Goal: Transaction & Acquisition: Purchase product/service

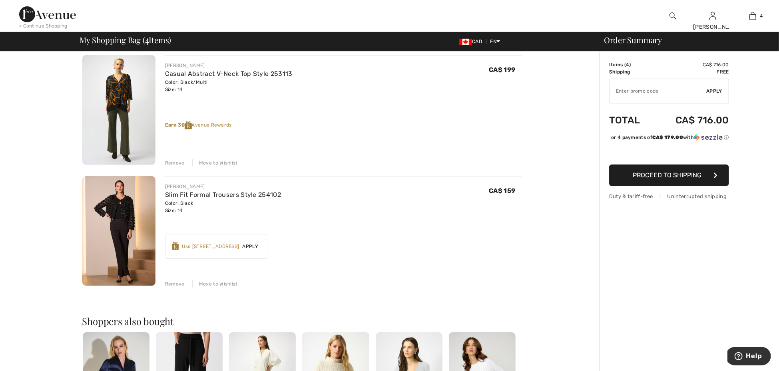
scroll to position [303, 0]
click at [195, 196] on link "Slim Fit Formal Trousers Style 254102" at bounding box center [223, 196] width 116 height 8
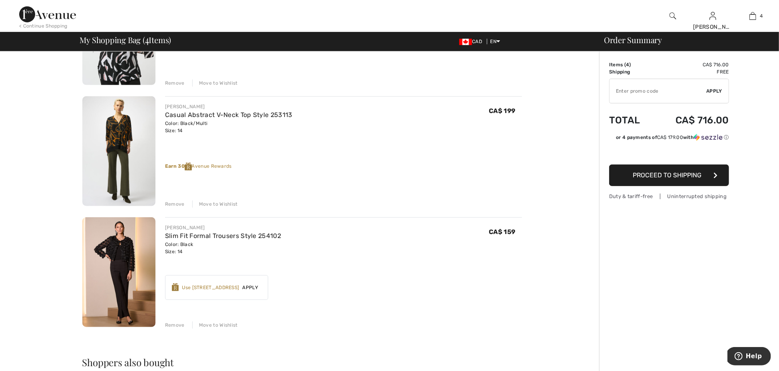
scroll to position [270, 0]
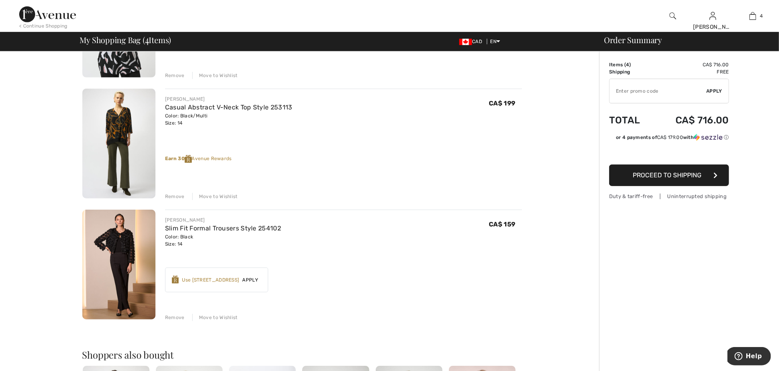
click at [174, 317] on div "Remove" at bounding box center [175, 317] width 20 height 7
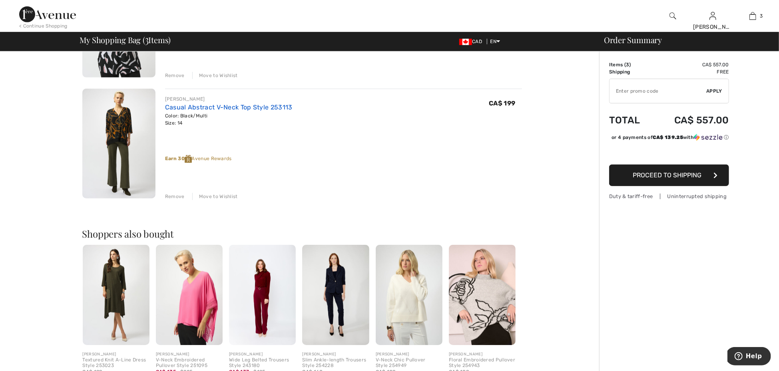
click at [212, 105] on link "Casual Abstract V-Neck Top Style 253113" at bounding box center [229, 108] width 128 height 8
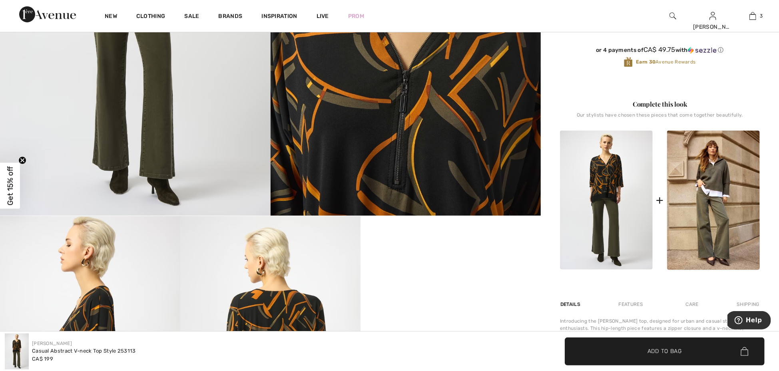
scroll to position [238, 0]
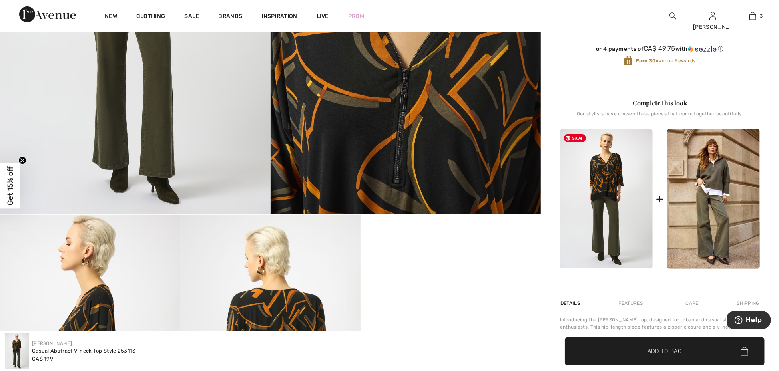
click at [601, 231] on img at bounding box center [606, 199] width 93 height 139
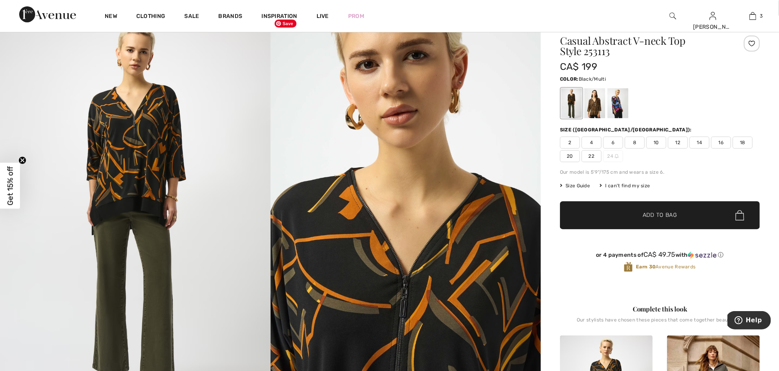
scroll to position [0, 0]
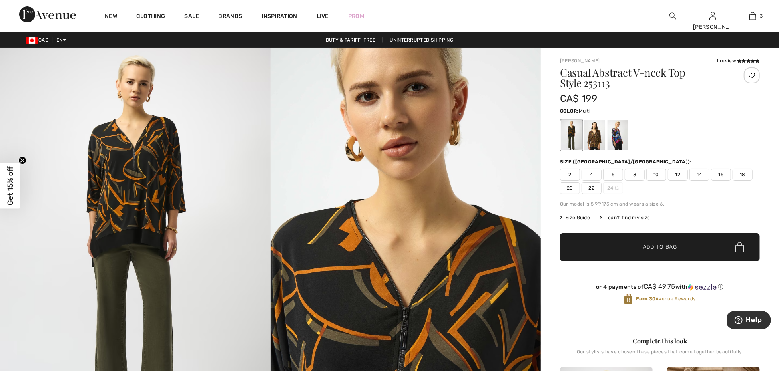
click at [622, 136] on div at bounding box center [618, 135] width 21 height 30
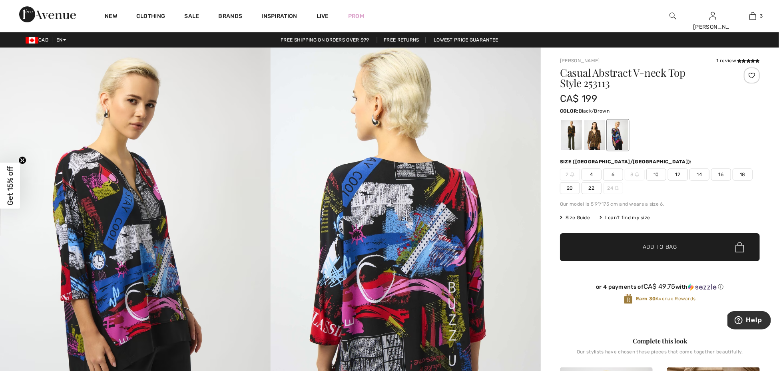
click at [596, 142] on div at bounding box center [595, 135] width 21 height 30
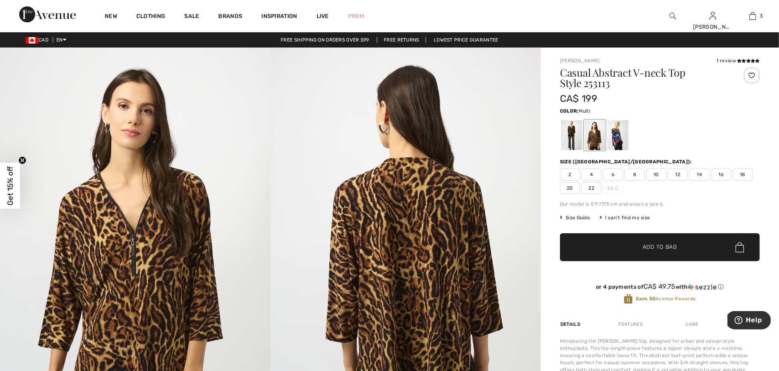
click at [621, 141] on div at bounding box center [618, 135] width 21 height 30
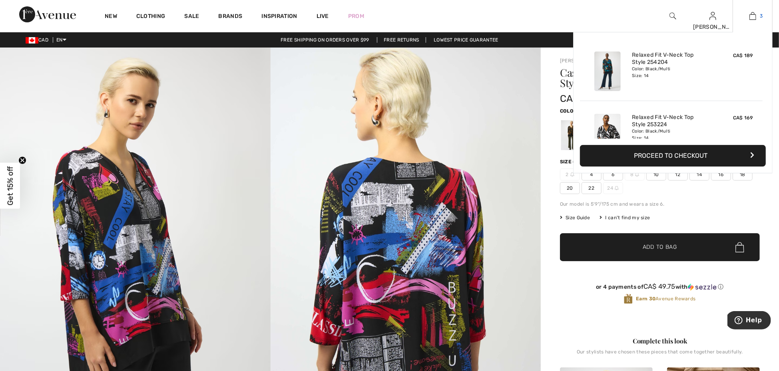
click at [758, 20] on link "3" at bounding box center [752, 16] width 39 height 10
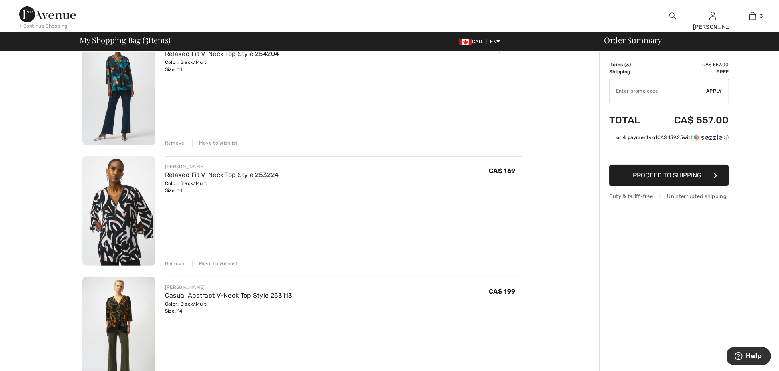
scroll to position [79, 0]
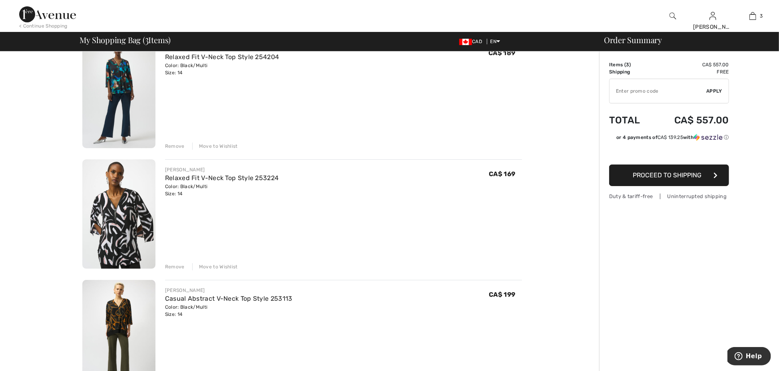
click at [174, 266] on div "Remove" at bounding box center [175, 267] width 20 height 7
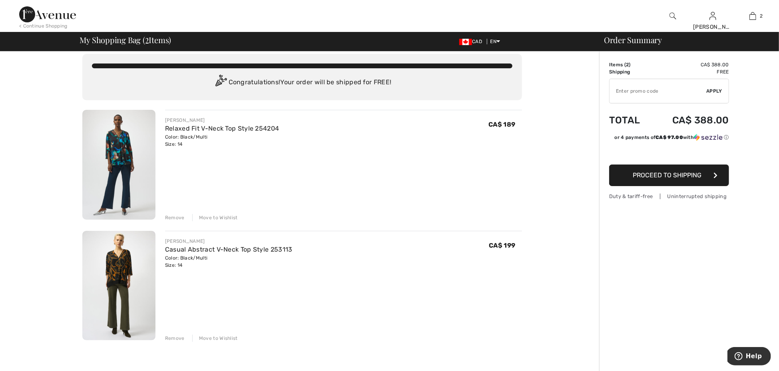
scroll to position [0, 0]
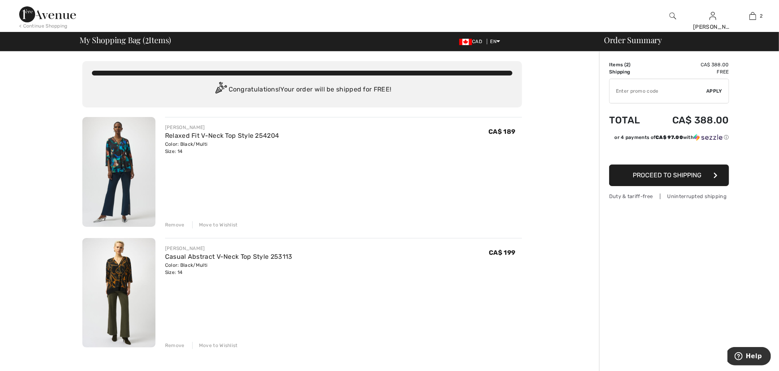
click at [41, 13] on img at bounding box center [47, 14] width 57 height 16
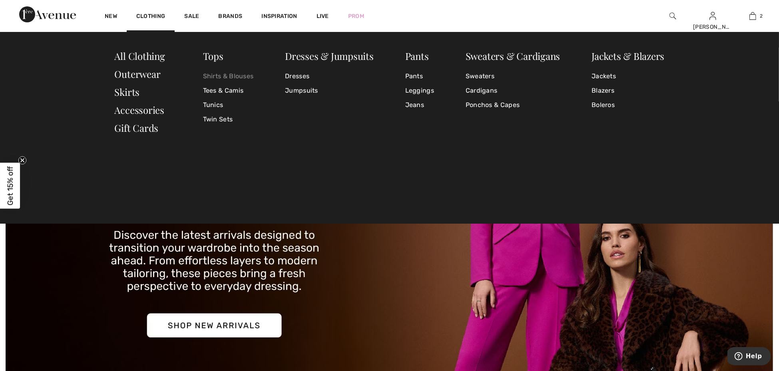
click at [220, 76] on link "Shirts & Blouses" at bounding box center [228, 76] width 51 height 14
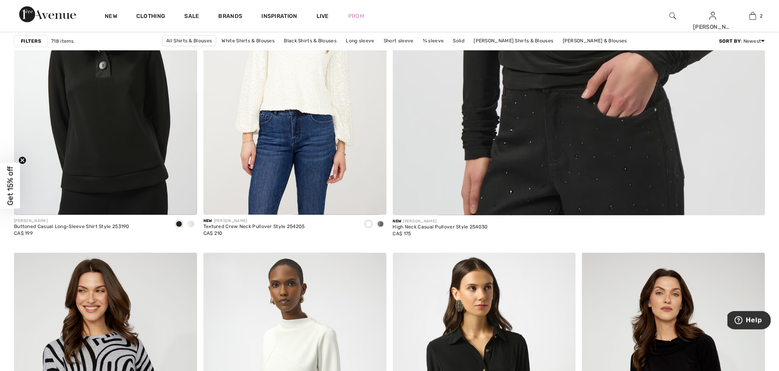
scroll to position [335, 0]
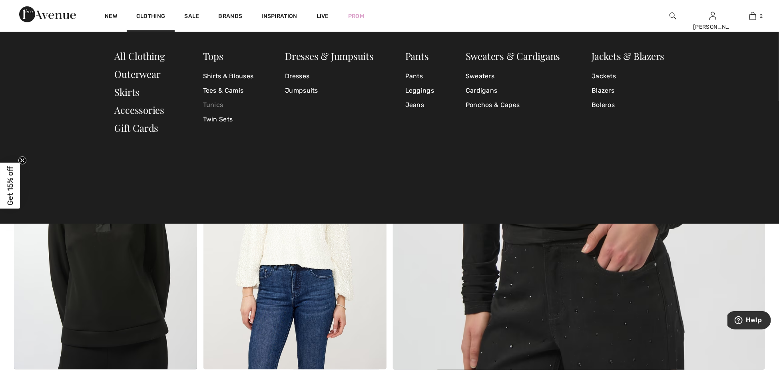
click at [220, 104] on link "Tunics" at bounding box center [228, 105] width 51 height 14
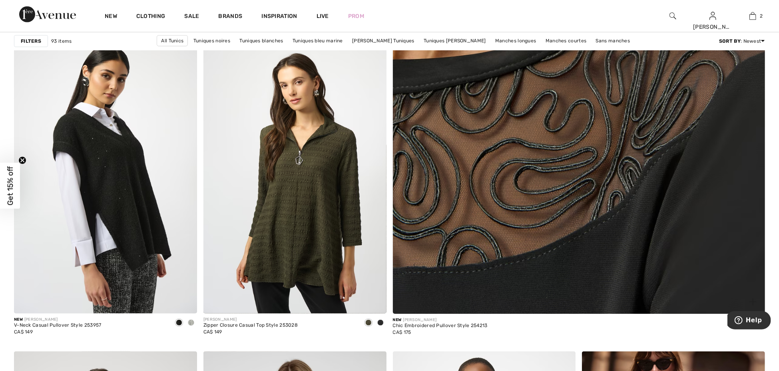
scroll to position [405, 0]
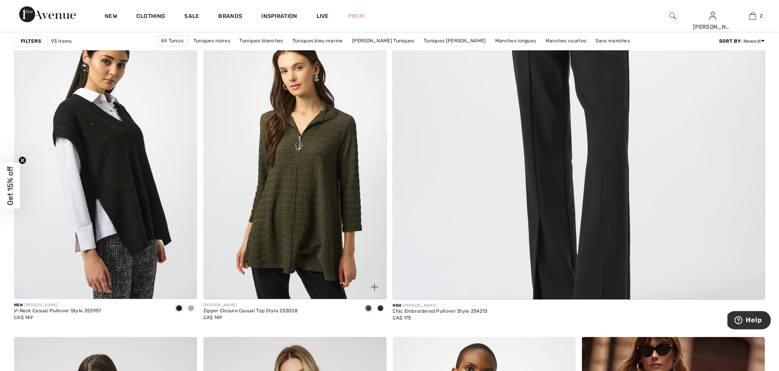
click at [383, 308] on span at bounding box center [380, 308] width 6 height 6
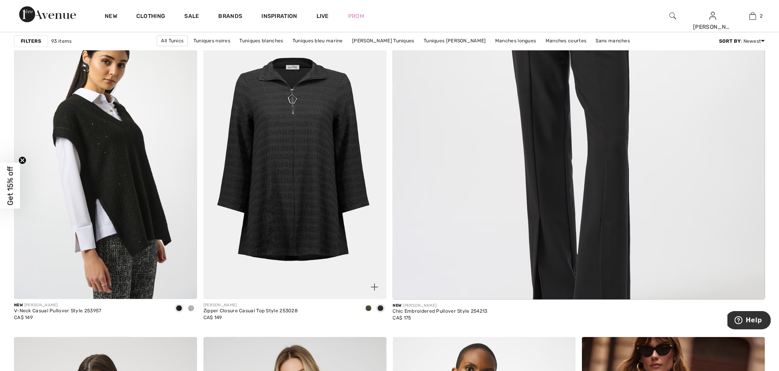
click at [366, 309] on span at bounding box center [368, 308] width 6 height 6
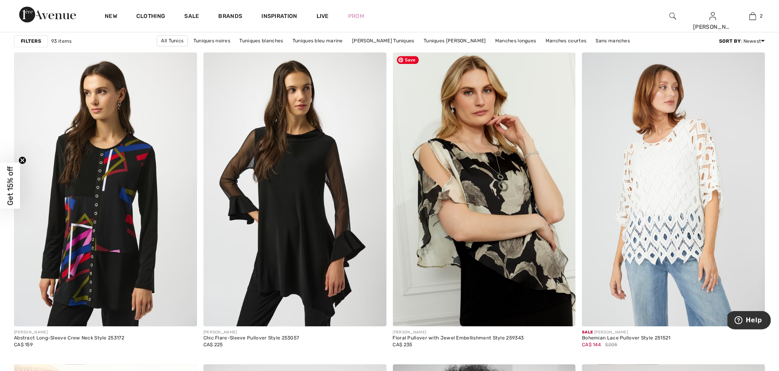
scroll to position [1436, 0]
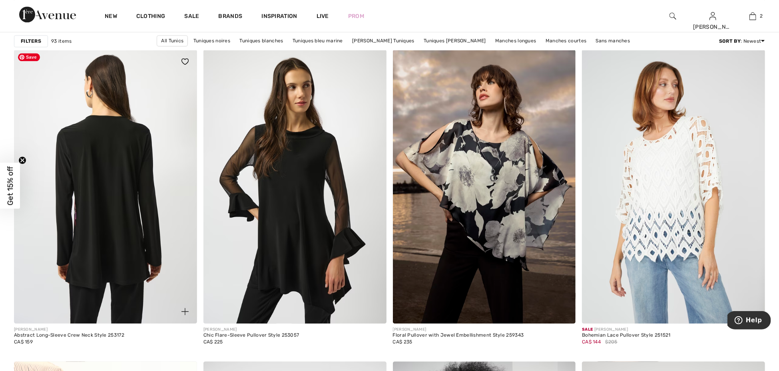
click at [120, 200] on img at bounding box center [105, 187] width 183 height 275
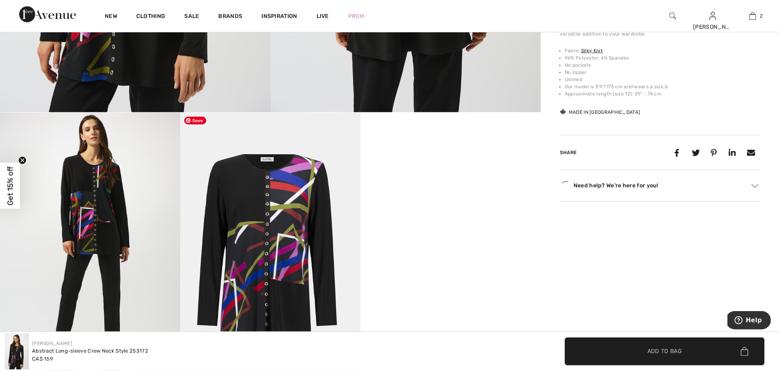
scroll to position [394, 0]
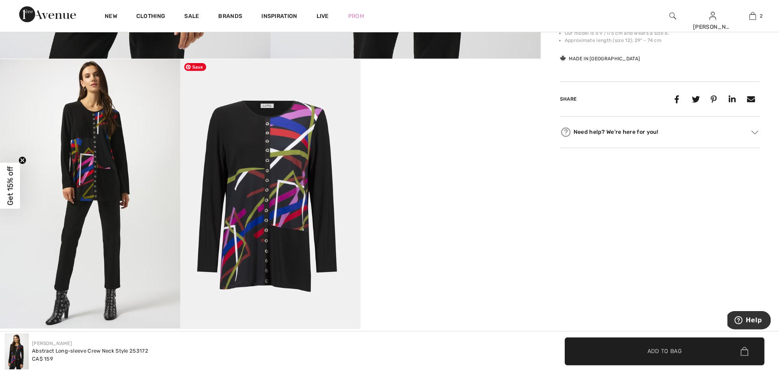
click at [283, 188] on img at bounding box center [270, 194] width 180 height 271
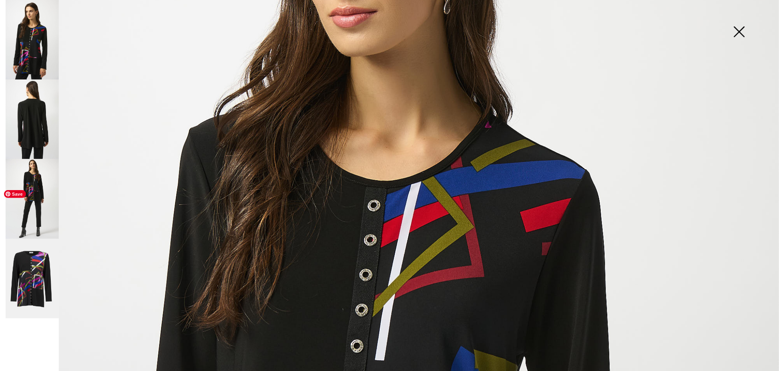
scroll to position [197, 0]
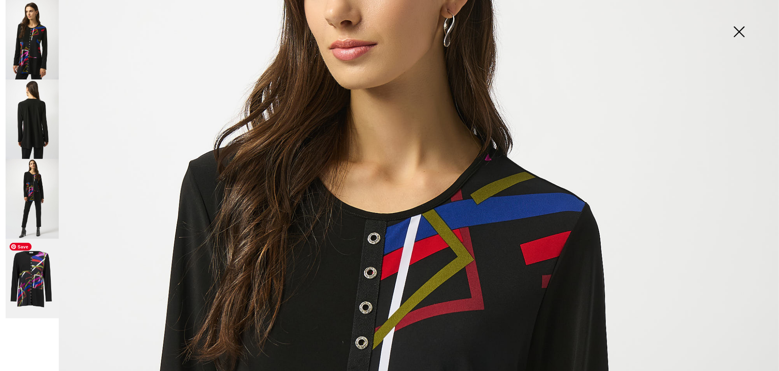
click at [41, 269] on img at bounding box center [32, 279] width 53 height 80
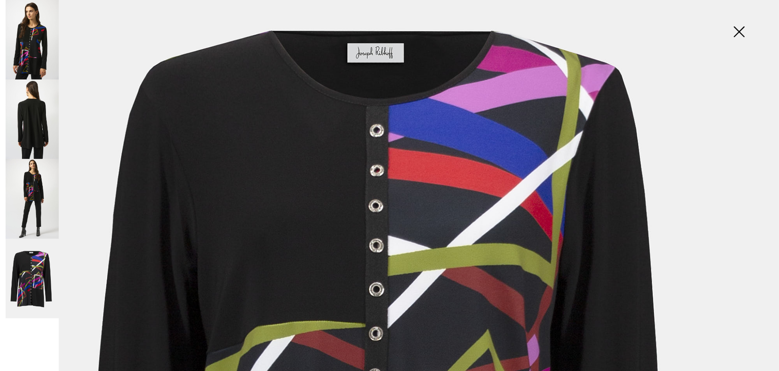
scroll to position [87, 0]
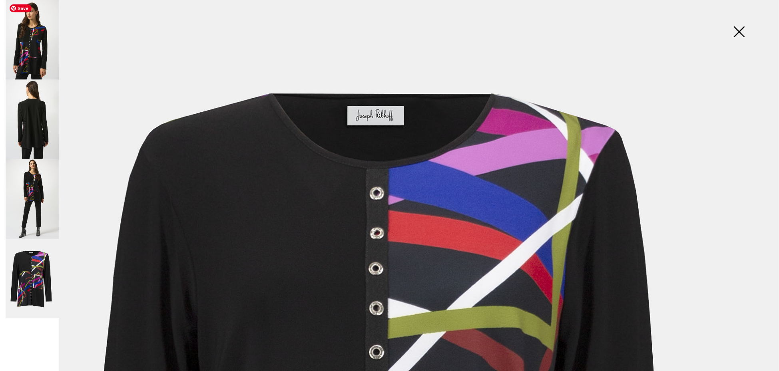
click at [38, 58] on img at bounding box center [32, 40] width 53 height 80
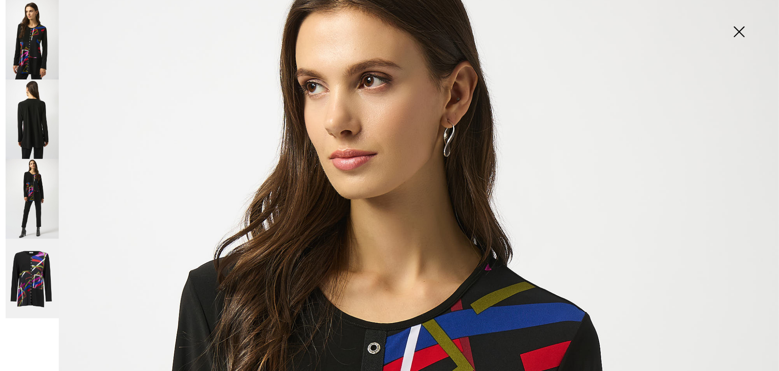
click at [743, 34] on img at bounding box center [739, 32] width 40 height 41
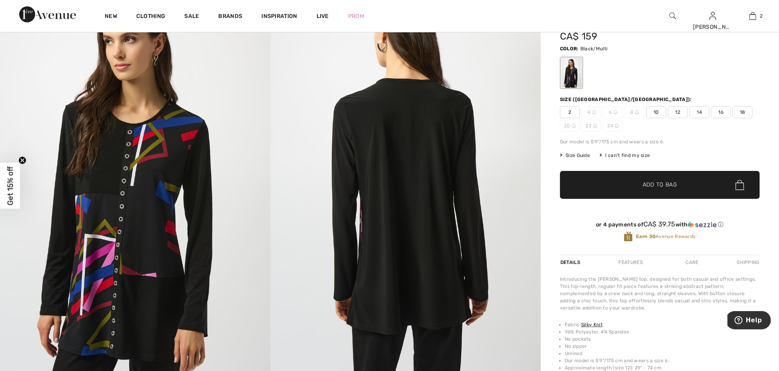
scroll to position [62, 0]
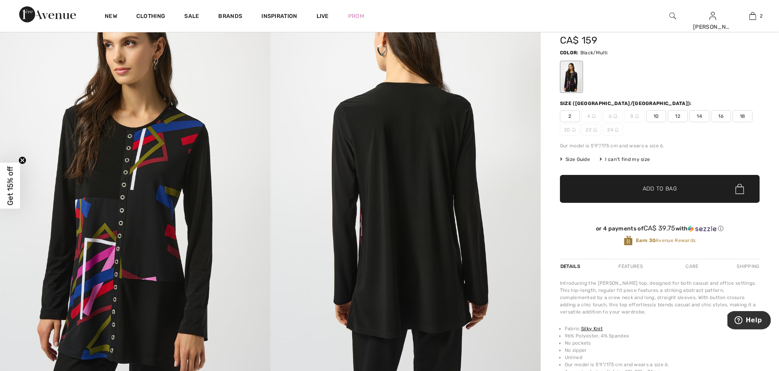
click at [705, 118] on span "14" at bounding box center [700, 116] width 20 height 12
click at [680, 189] on span "✔ Added to Bag Add to Bag" at bounding box center [660, 189] width 200 height 28
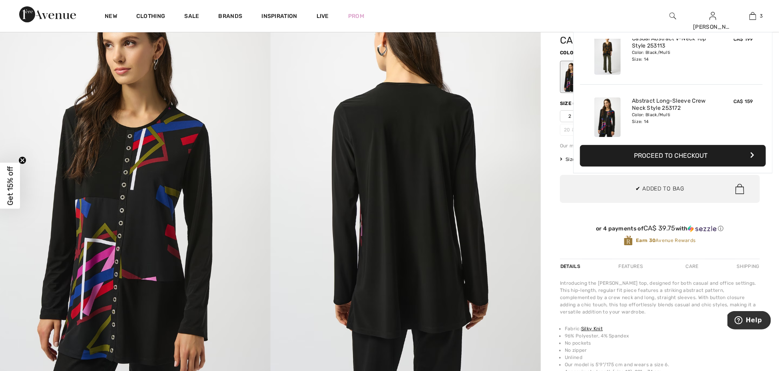
scroll to position [87, 0]
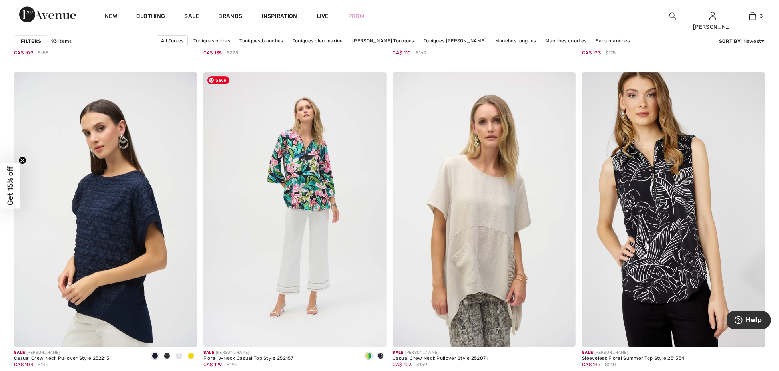
scroll to position [2051, 0]
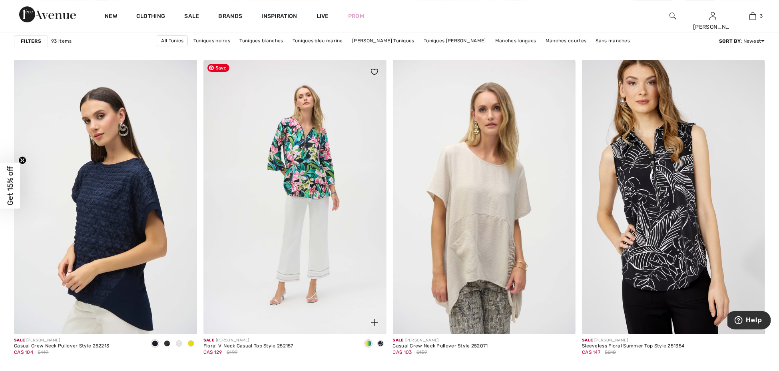
click at [324, 221] on img at bounding box center [295, 197] width 183 height 275
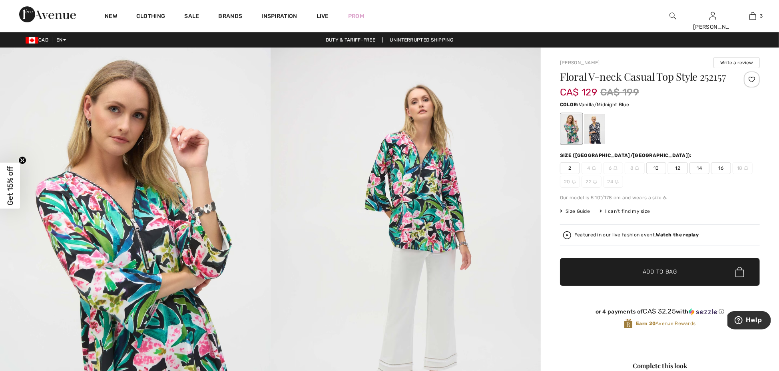
click at [598, 143] on div at bounding box center [595, 129] width 21 height 30
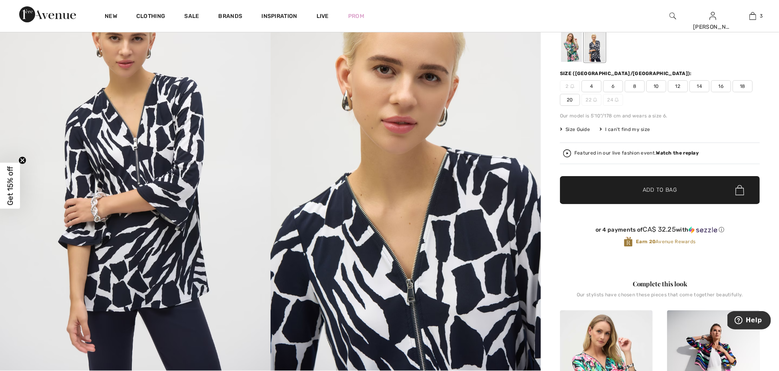
scroll to position [85, 0]
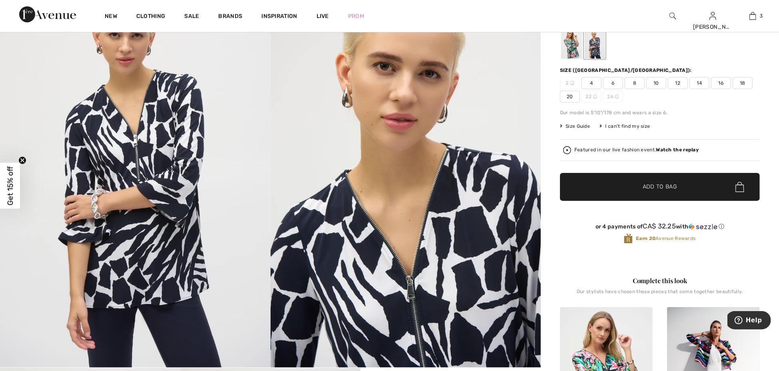
click at [701, 89] on span "14" at bounding box center [700, 83] width 20 height 12
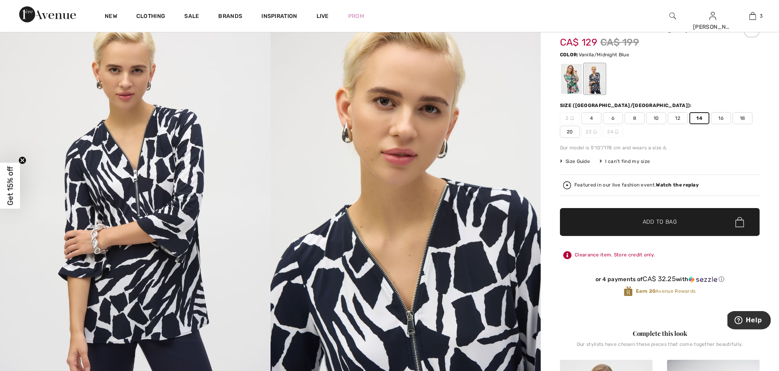
scroll to position [0, 0]
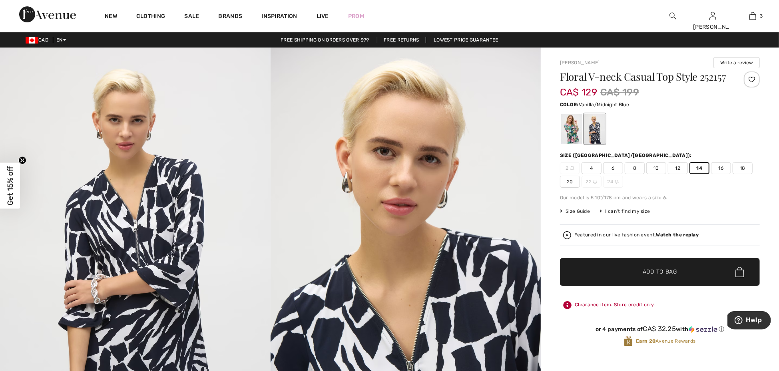
click at [643, 286] on span "✔ Added to Bag Add to Bag" at bounding box center [660, 272] width 200 height 28
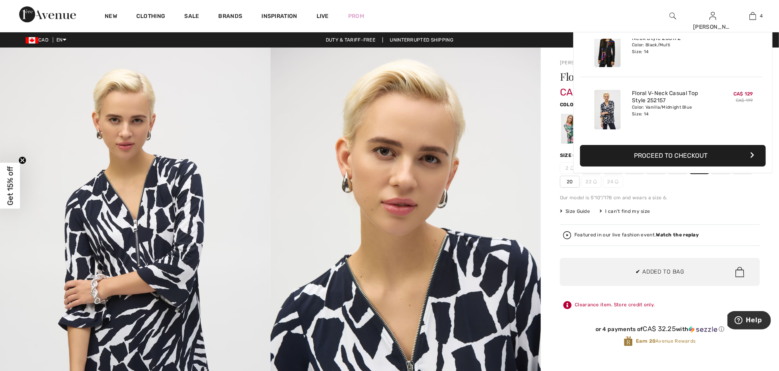
scroll to position [149, 0]
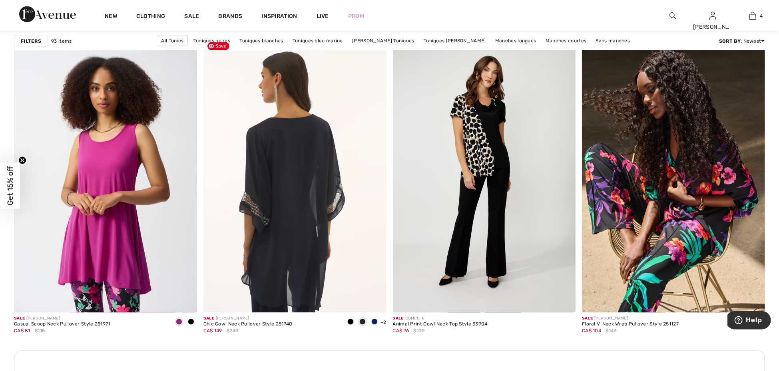
scroll to position [3462, 0]
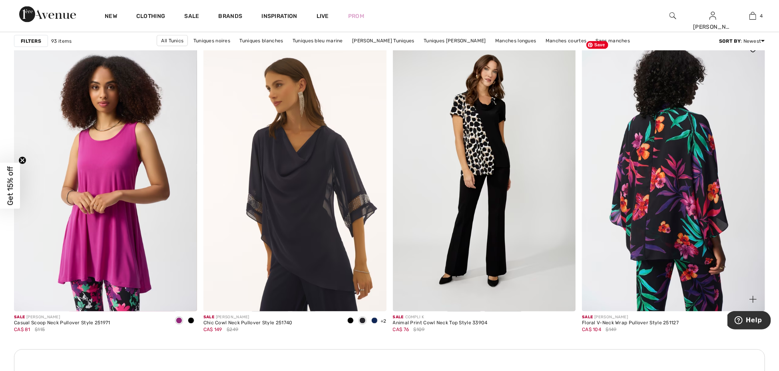
click at [699, 219] on img at bounding box center [673, 175] width 183 height 275
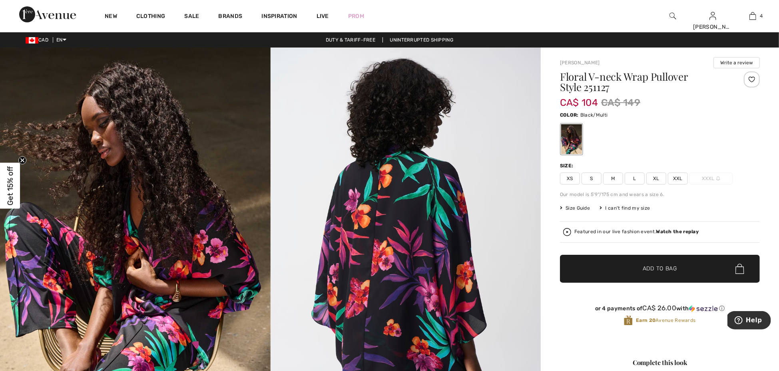
click at [585, 207] on span "Size Guide" at bounding box center [575, 208] width 30 height 7
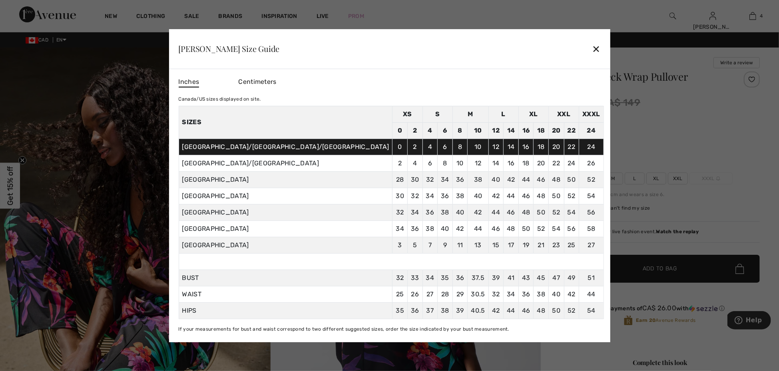
click at [592, 50] on div "✕" at bounding box center [596, 48] width 8 height 17
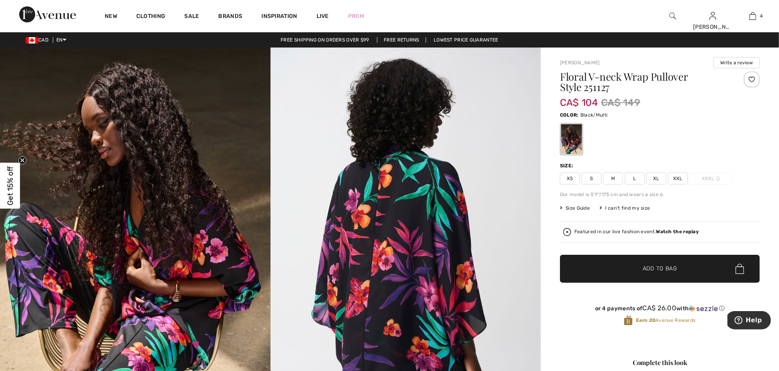
click at [637, 181] on span "L" at bounding box center [635, 179] width 20 height 12
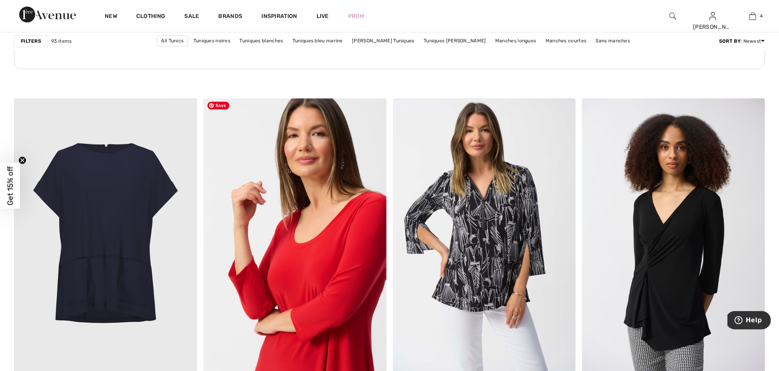
scroll to position [3921, 0]
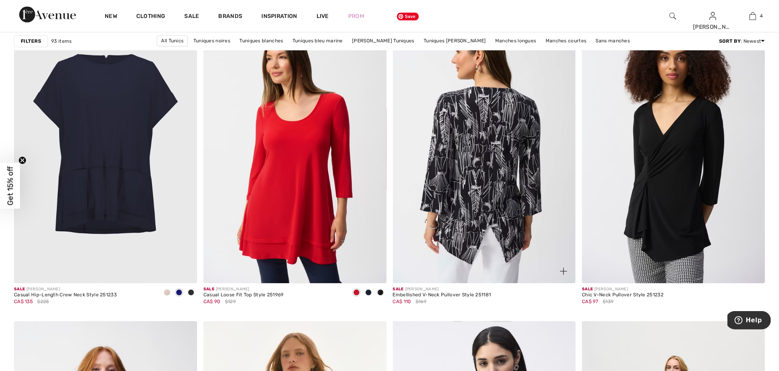
click at [497, 199] on img at bounding box center [484, 146] width 183 height 275
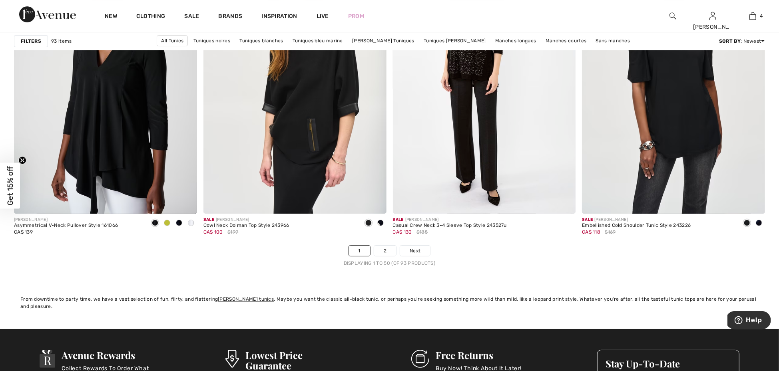
scroll to position [4616, 0]
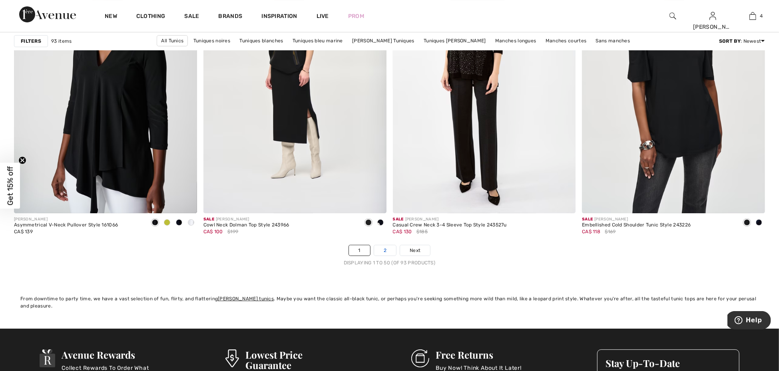
click at [386, 254] on link "2" at bounding box center [385, 251] width 22 height 10
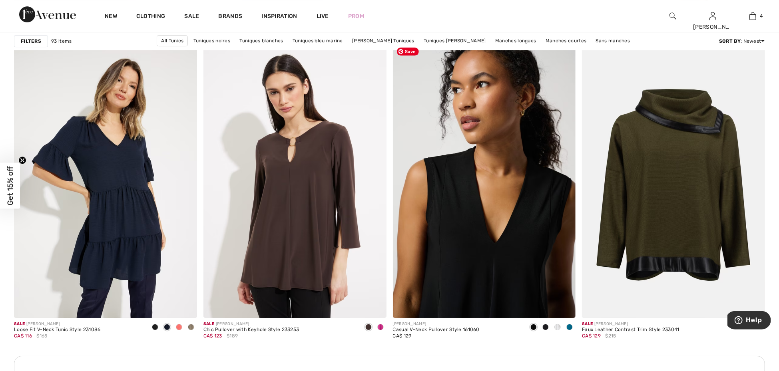
scroll to position [2068, 0]
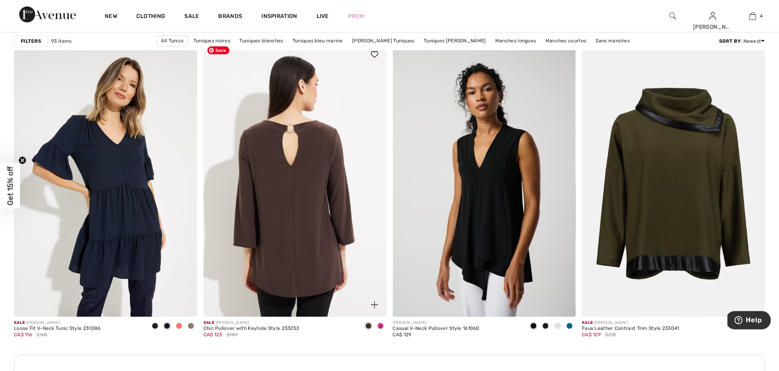
click at [341, 232] on img at bounding box center [295, 179] width 183 height 275
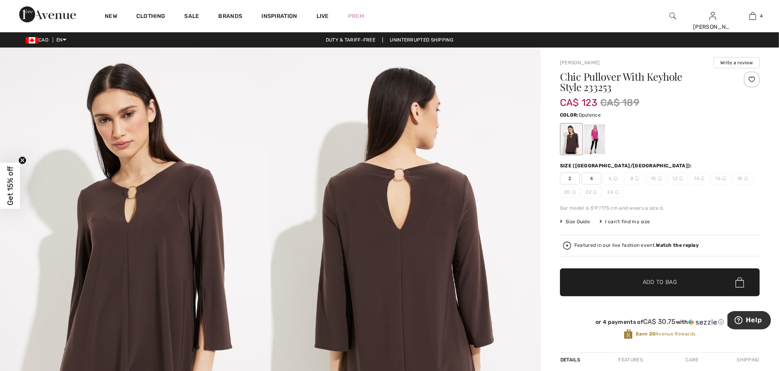
click at [599, 141] on div at bounding box center [595, 139] width 21 height 30
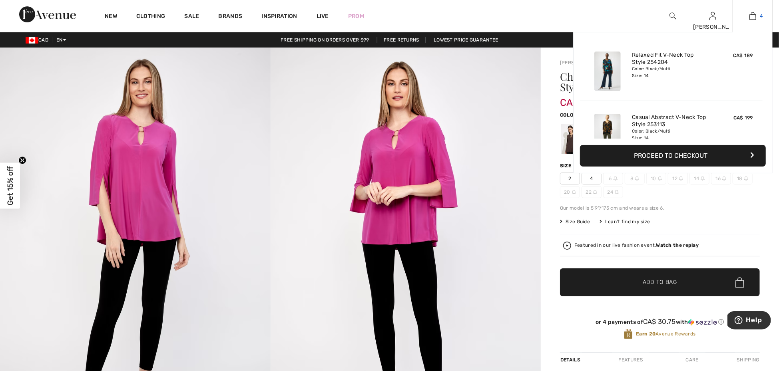
click at [757, 18] on link "4" at bounding box center [752, 16] width 39 height 10
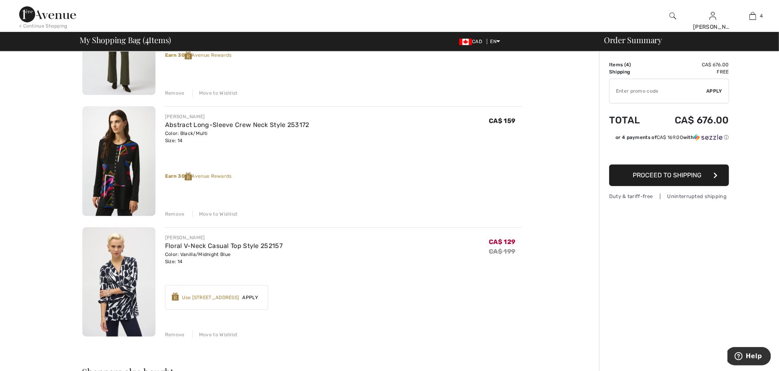
scroll to position [260, 0]
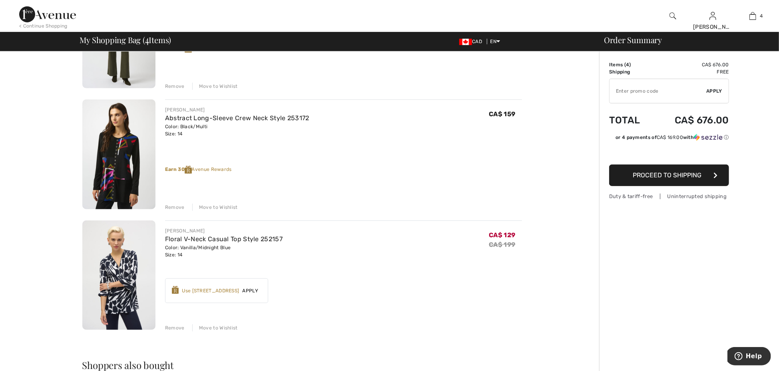
click at [226, 289] on div "Use [STREET_ADDRESS]" at bounding box center [210, 290] width 57 height 7
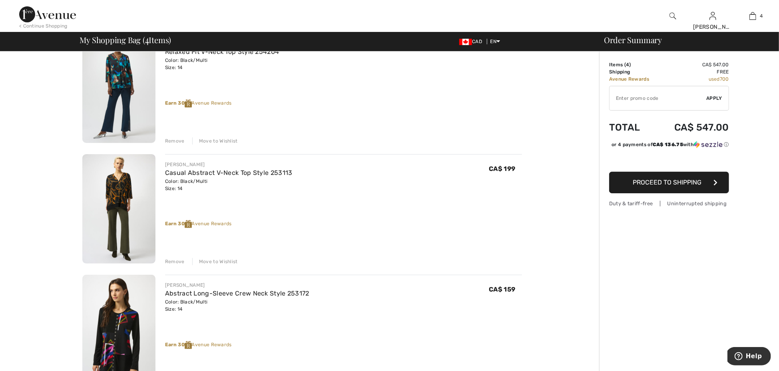
scroll to position [89, 0]
